Goal: Task Accomplishment & Management: Manage account settings

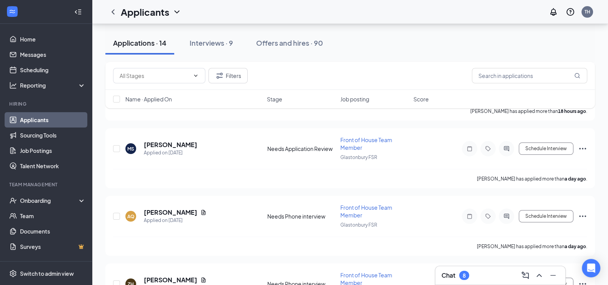
scroll to position [120, 0]
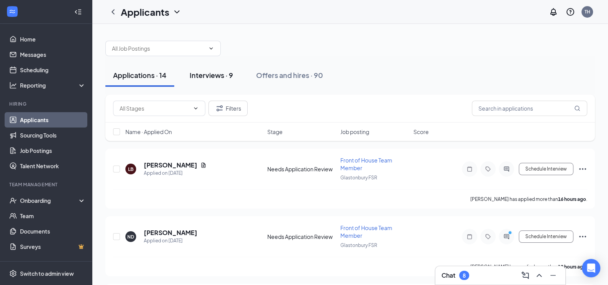
click at [229, 80] on button "Interviews · 9" at bounding box center [211, 75] width 59 height 23
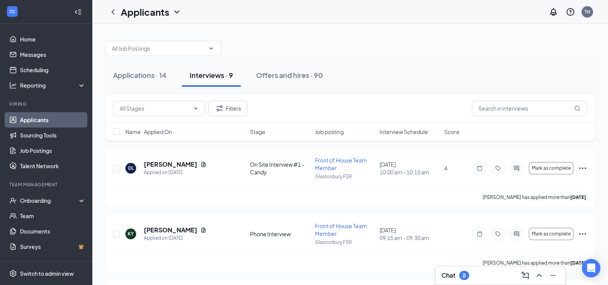
click at [466, 277] on div "8" at bounding box center [464, 276] width 3 height 7
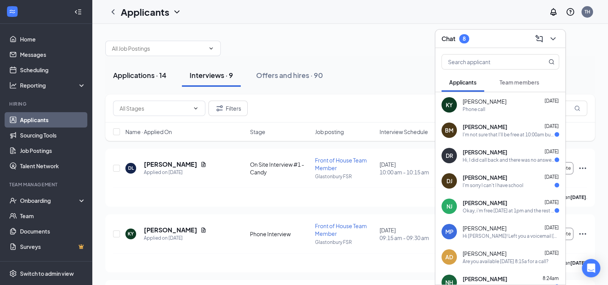
click at [148, 72] on div "Applications · 14" at bounding box center [139, 75] width 53 height 10
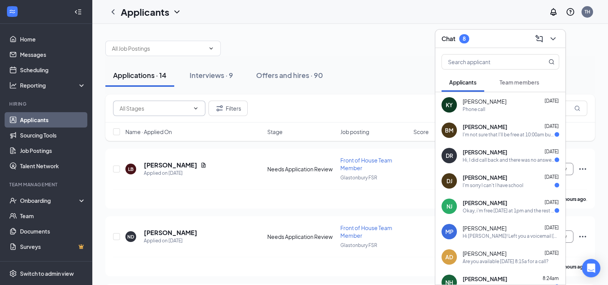
click at [154, 110] on input "text" at bounding box center [155, 108] width 70 height 8
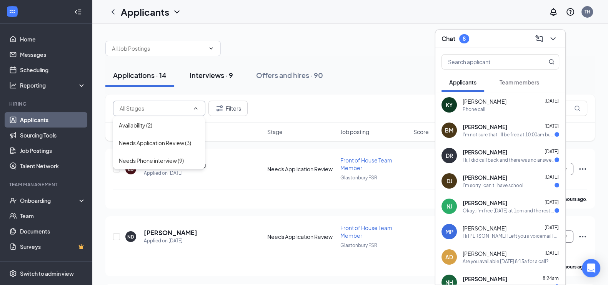
click at [207, 78] on div "Interviews · 9" at bounding box center [211, 75] width 43 height 10
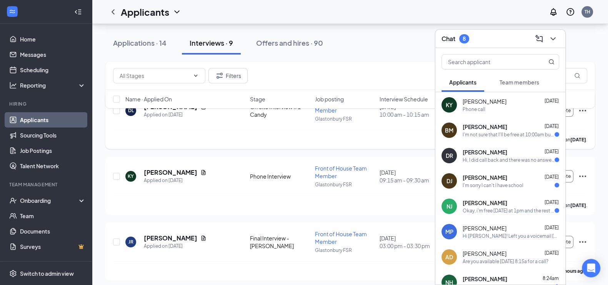
scroll to position [58, 0]
click at [551, 37] on icon "ChevronDown" at bounding box center [553, 38] width 9 height 9
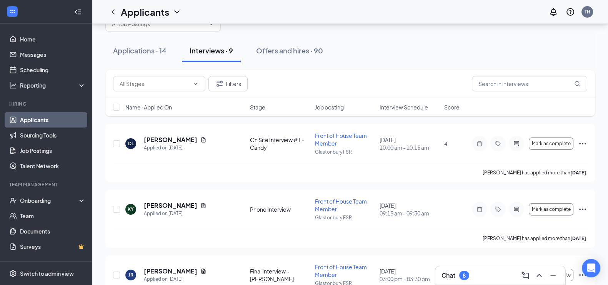
scroll to position [25, 0]
click at [397, 110] on div "Name · Applied On Stage Job posting Interview Schedule Score" at bounding box center [350, 107] width 490 height 18
click at [394, 107] on span "Interview Schedule" at bounding box center [404, 107] width 48 height 8
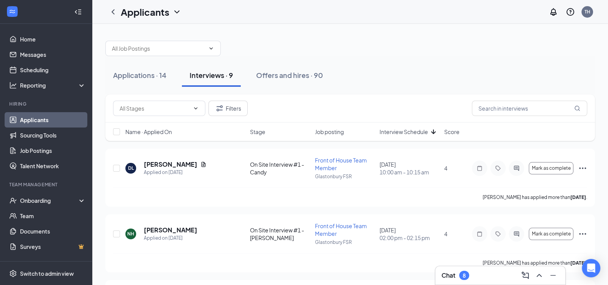
click at [399, 132] on span "Interview Schedule" at bounding box center [404, 132] width 48 height 8
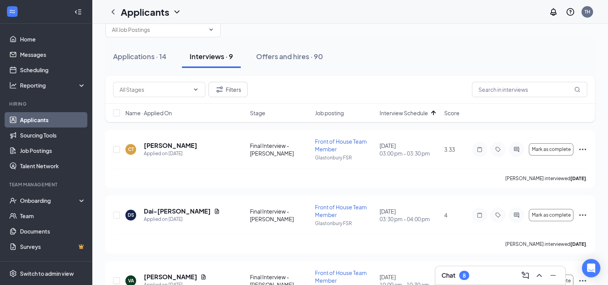
scroll to position [18, 0]
click at [585, 215] on icon "Ellipses" at bounding box center [582, 216] width 9 height 9
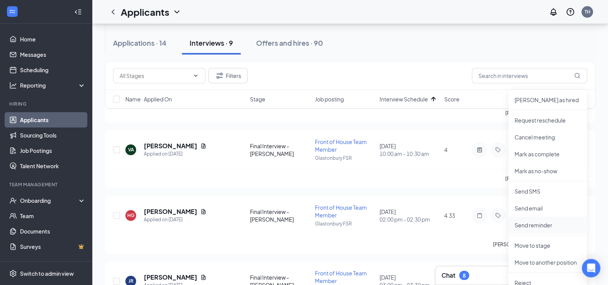
scroll to position [179, 0]
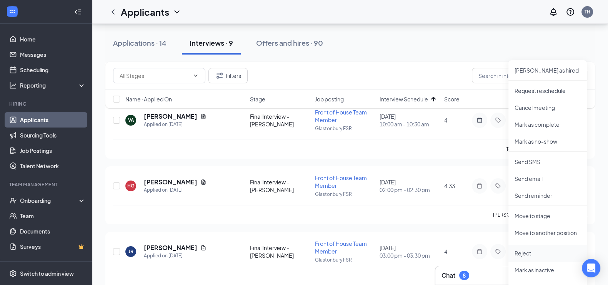
click at [526, 250] on p "Reject" at bounding box center [548, 254] width 66 height 8
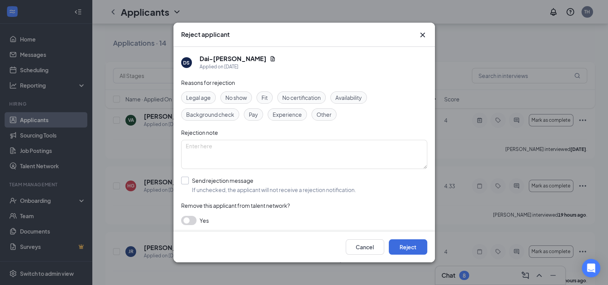
click at [185, 183] on input "Send rejection message If unchecked, the applicant will not receive a rejection…" at bounding box center [268, 185] width 175 height 17
checkbox input "true"
click at [398, 247] on button "Reject" at bounding box center [408, 247] width 38 height 15
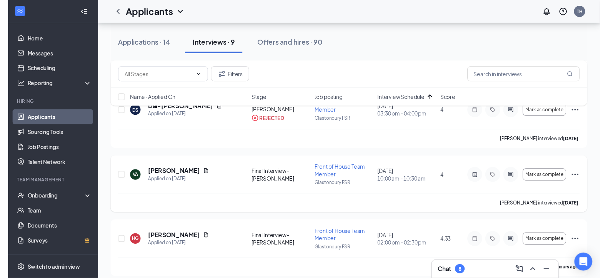
scroll to position [123, 0]
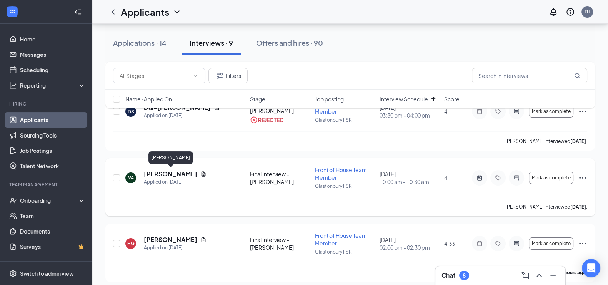
click at [171, 172] on h5 "VANESSA AMPOFO" at bounding box center [170, 174] width 53 height 8
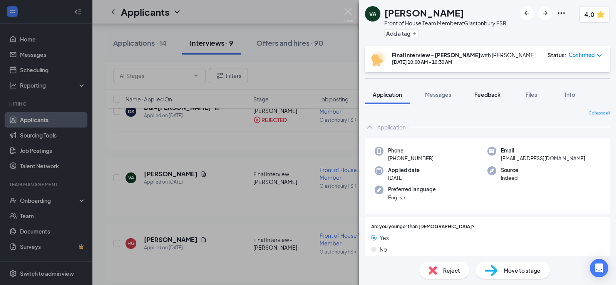
click at [490, 95] on span "Feedback" at bounding box center [487, 94] width 26 height 7
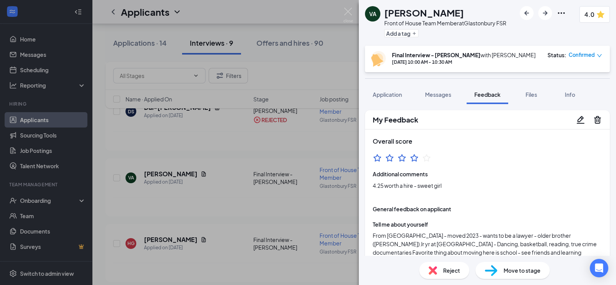
click at [280, 158] on div "VA VANESSA AMPOFO Front of House Team Member at Glastonbury FSR Add a tag 4.0 F…" at bounding box center [308, 142] width 616 height 285
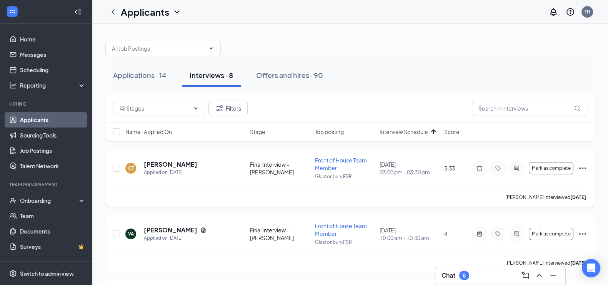
click at [582, 168] on icon "Ellipses" at bounding box center [582, 168] width 9 height 9
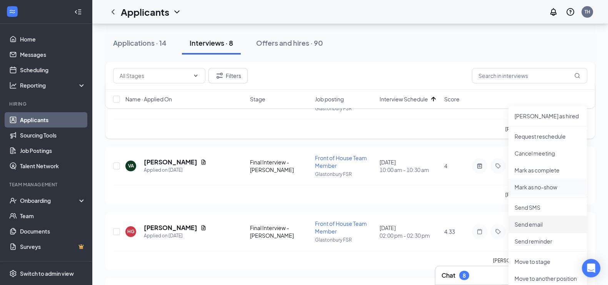
scroll to position [68, 0]
drag, startPoint x: 539, startPoint y: 257, endPoint x: 546, endPoint y: 189, distance: 68.9
click at [546, 189] on ul "Mark as hired Request reschedule Cancel meeting Mark as complete Mark as no-sho…" at bounding box center [548, 243] width 78 height 275
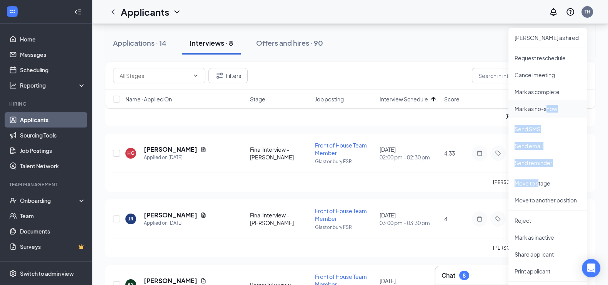
scroll to position [154, 0]
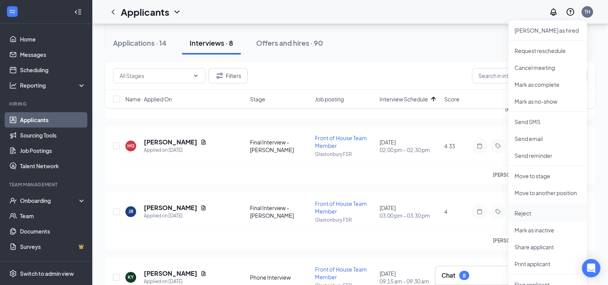
click at [537, 217] on p "Reject" at bounding box center [548, 214] width 66 height 8
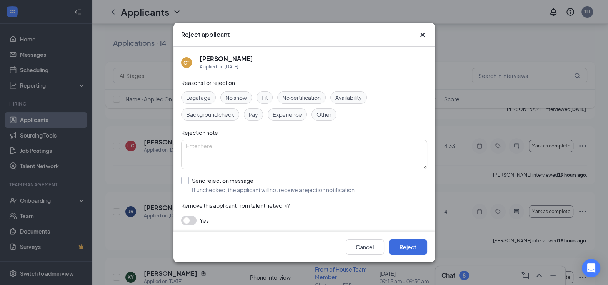
click at [225, 180] on input "Send rejection message If unchecked, the applicant will not receive a rejection…" at bounding box center [268, 185] width 175 height 17
checkbox input "true"
click at [324, 220] on input "search" at bounding box center [302, 220] width 232 height 13
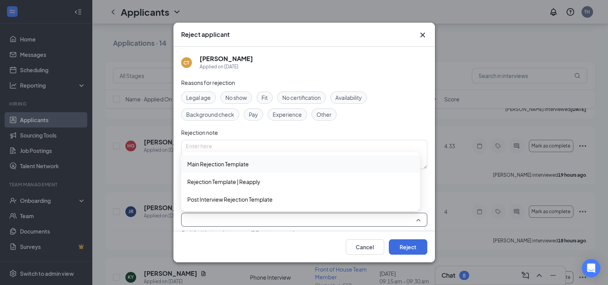
click at [283, 162] on span "Main Rejection Template" at bounding box center [300, 164] width 227 height 8
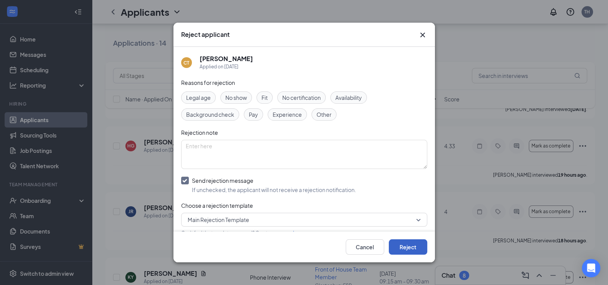
click at [404, 248] on button "Reject" at bounding box center [408, 247] width 38 height 15
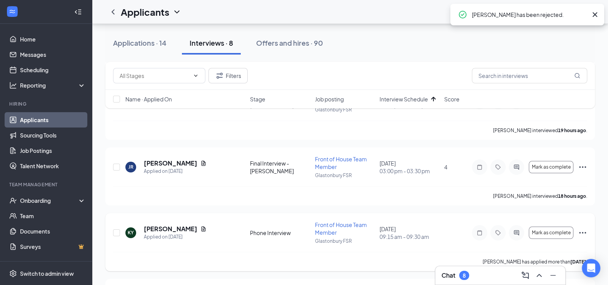
scroll to position [132, 0]
